Goal: Task Accomplishment & Management: Complete application form

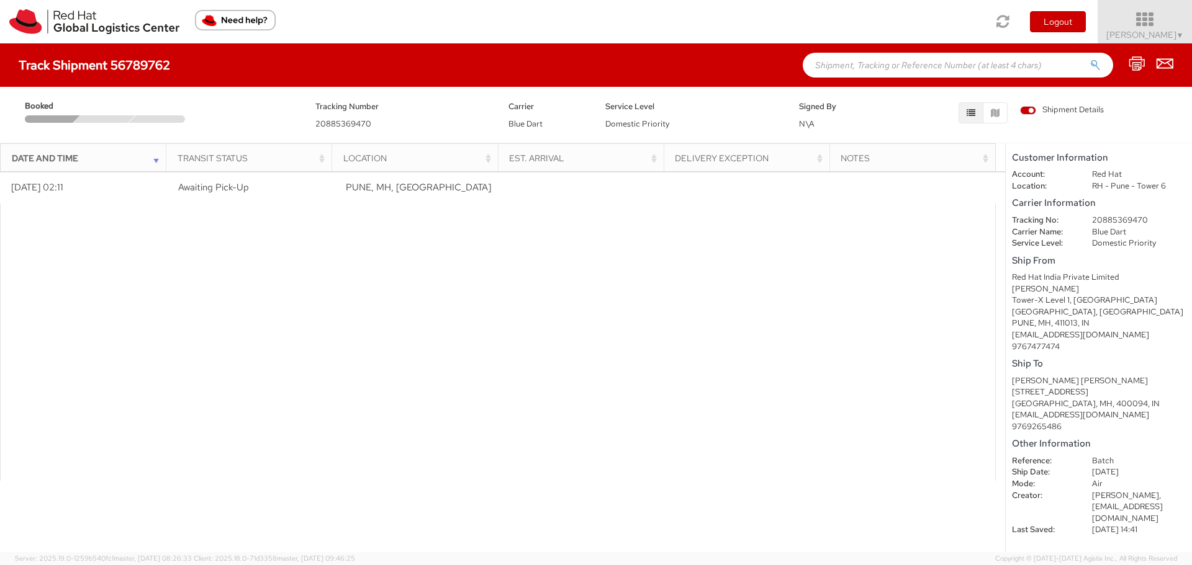
click at [1151, 17] on icon at bounding box center [1144, 19] width 109 height 17
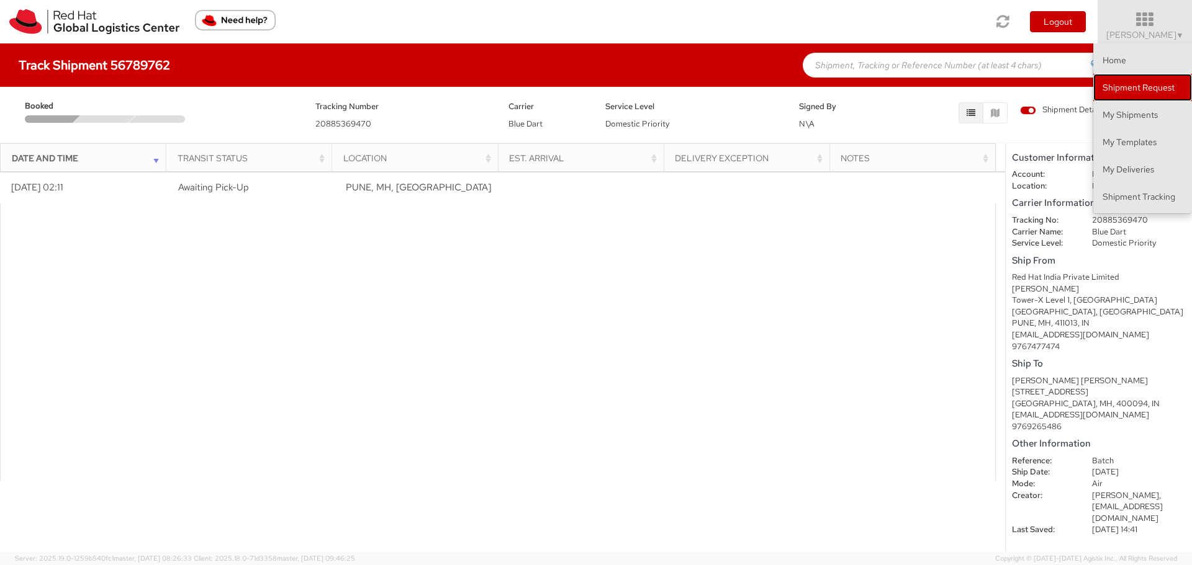
click at [1131, 89] on link "Shipment Request" at bounding box center [1142, 87] width 99 height 27
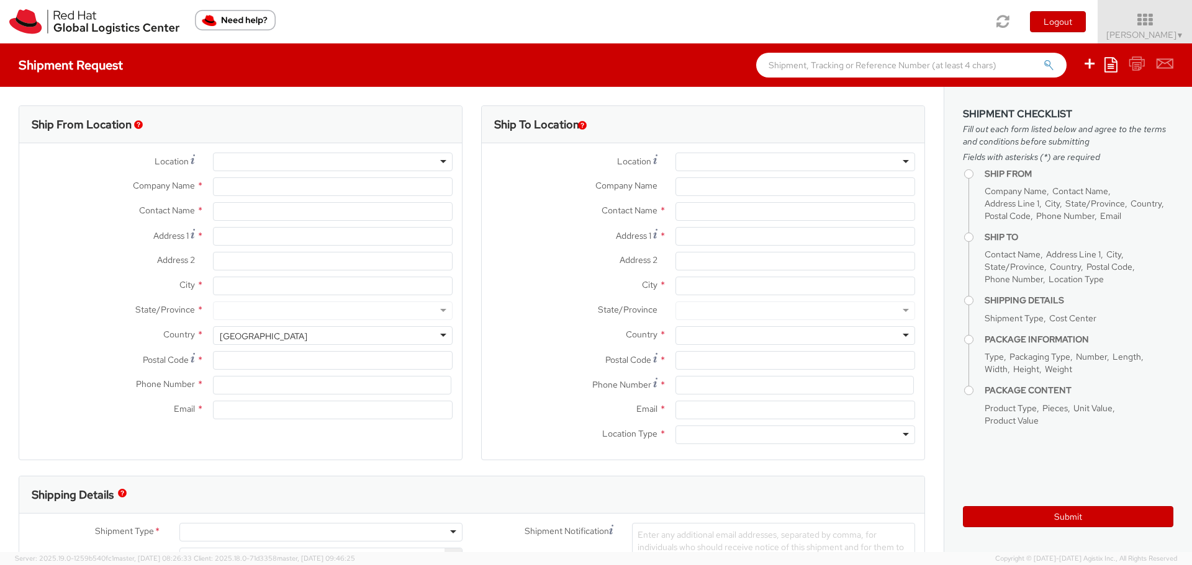
select select
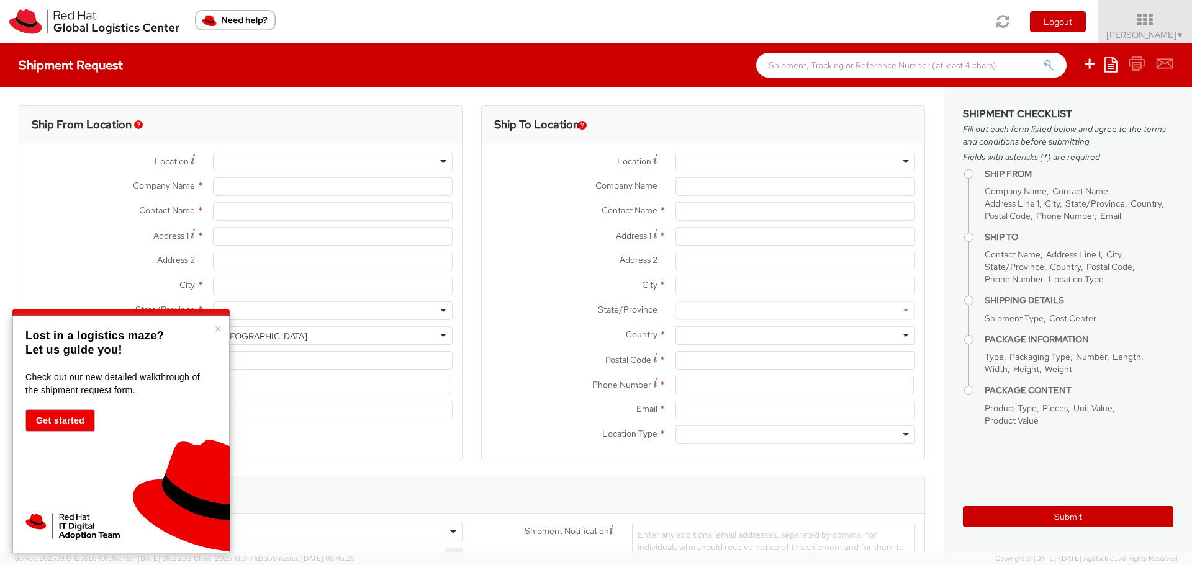
select select "864"
type input "Red Hat"
type input "[PERSON_NAME]"
type input "[EMAIL_ADDRESS][DOMAIN_NAME]"
click at [215, 325] on button "×" at bounding box center [217, 329] width 7 height 12
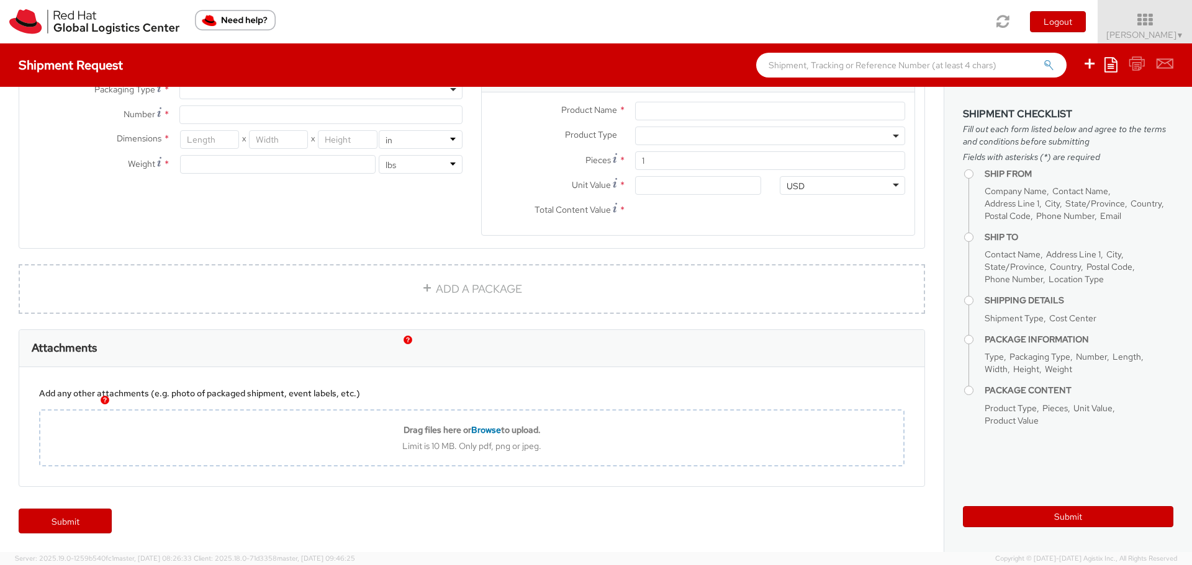
scroll to position [127, 0]
